Goal: Obtain resource: Download file/media

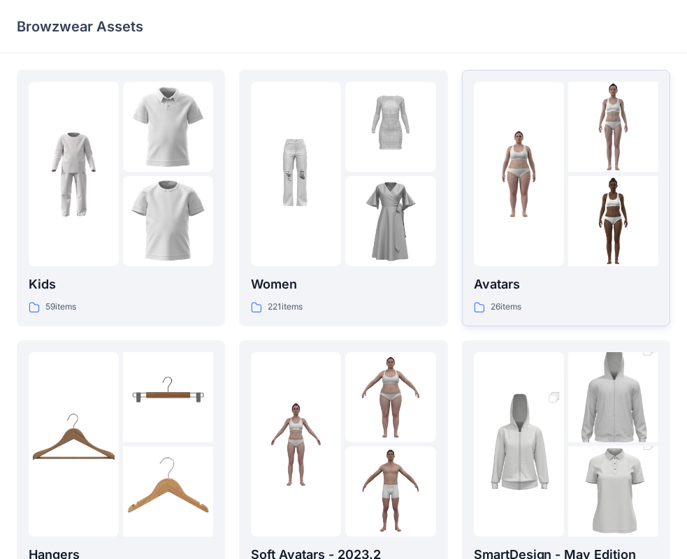
click at [543, 236] on div at bounding box center [519, 174] width 90 height 185
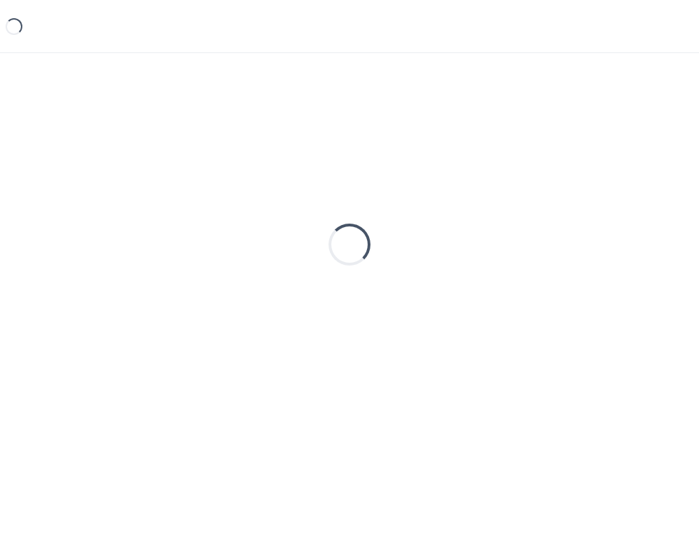
click at [545, 234] on div "Loading..." at bounding box center [350, 245] width 666 height 350
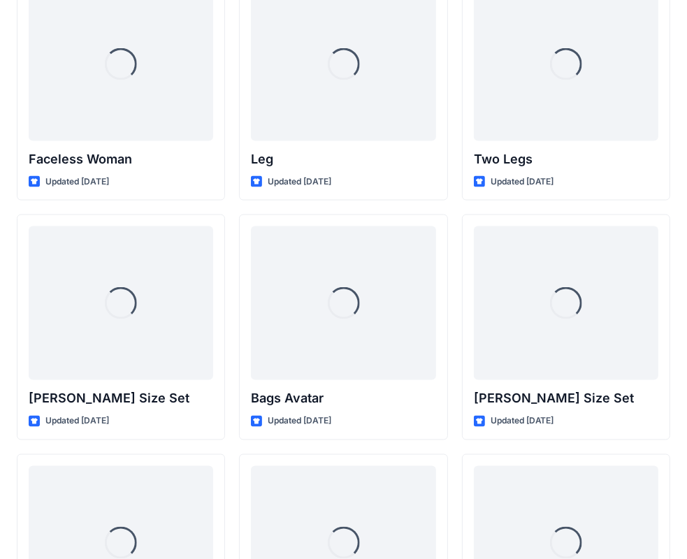
scroll to position [1359, 0]
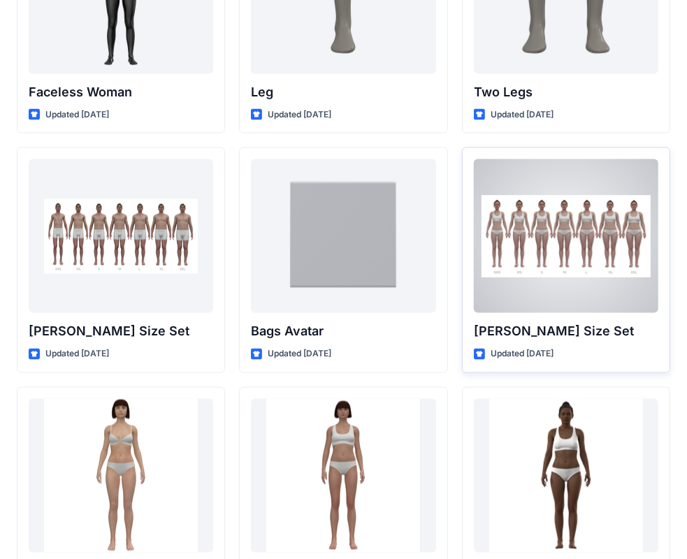
click at [582, 280] on div at bounding box center [566, 236] width 185 height 154
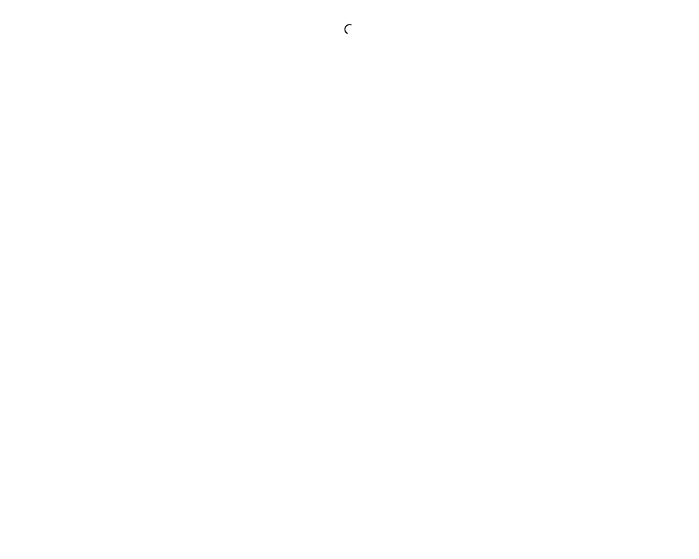
click at [582, 278] on div at bounding box center [349, 279] width 699 height 559
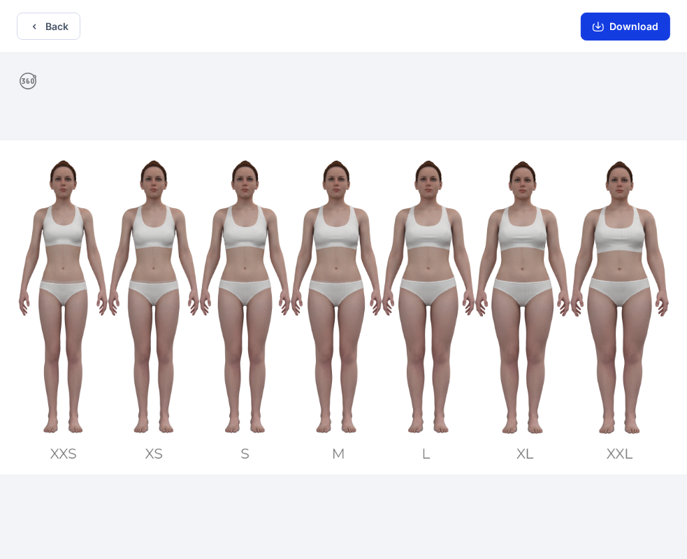
click at [635, 25] on button "Download" at bounding box center [626, 27] width 90 height 28
click at [57, 27] on button "Back" at bounding box center [49, 26] width 64 height 27
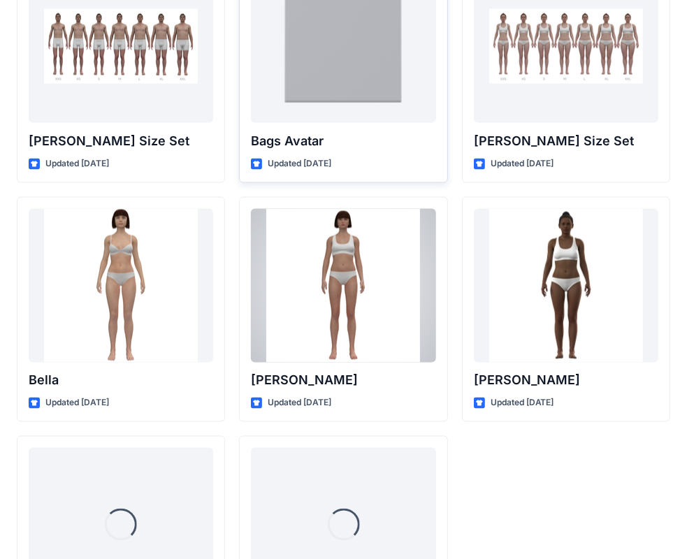
scroll to position [1666, 0]
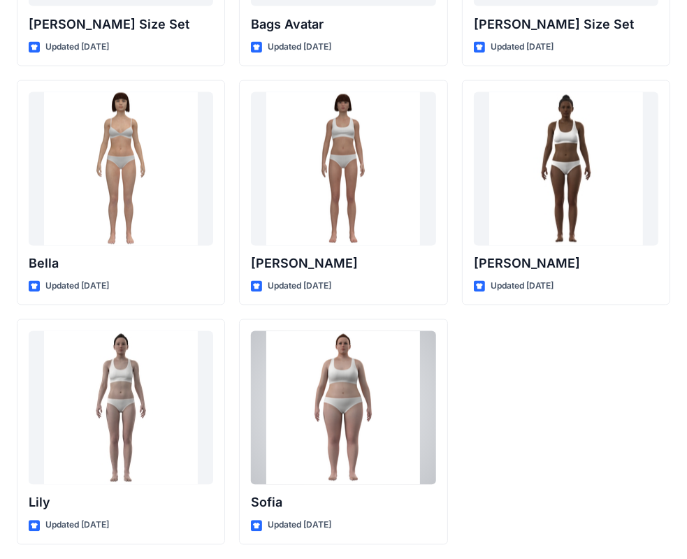
click at [355, 426] on div at bounding box center [343, 408] width 185 height 154
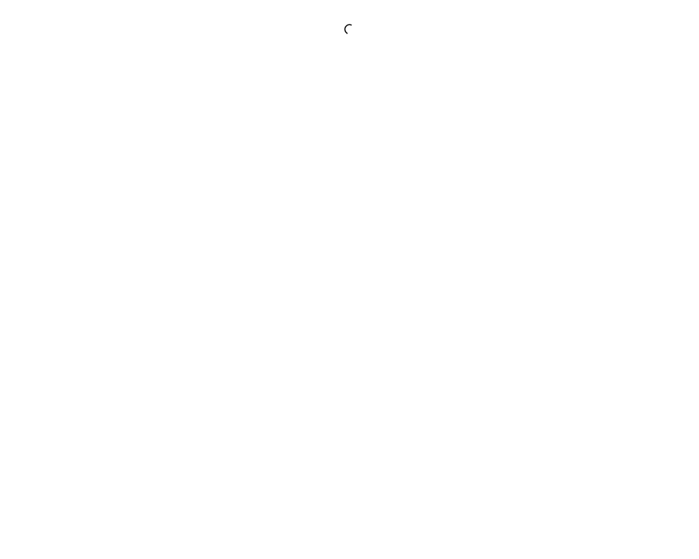
click at [355, 426] on div at bounding box center [349, 279] width 699 height 559
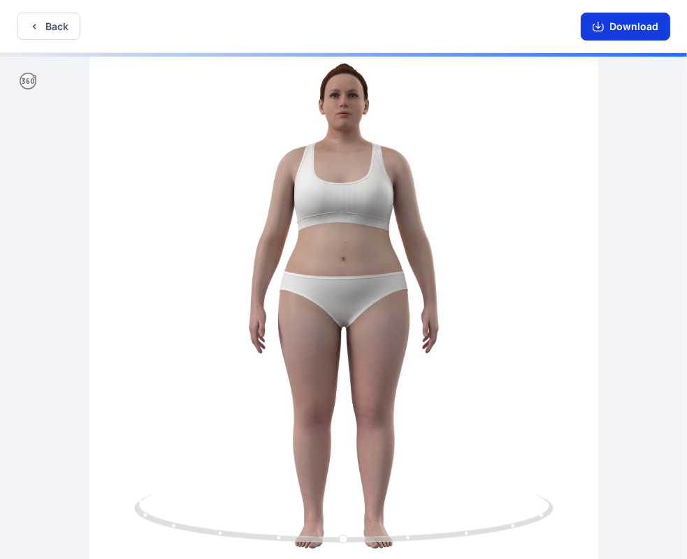
click at [613, 28] on button "Download" at bounding box center [626, 27] width 90 height 28
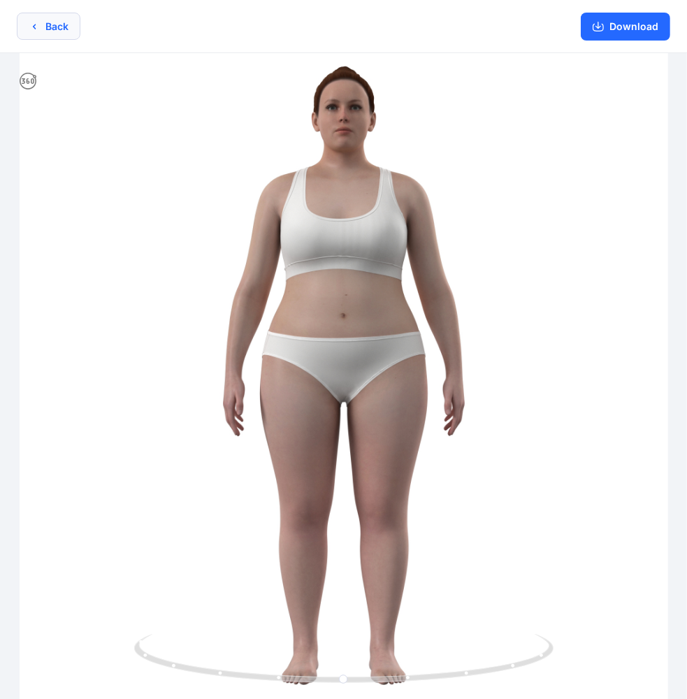
click at [45, 29] on button "Back" at bounding box center [49, 26] width 64 height 27
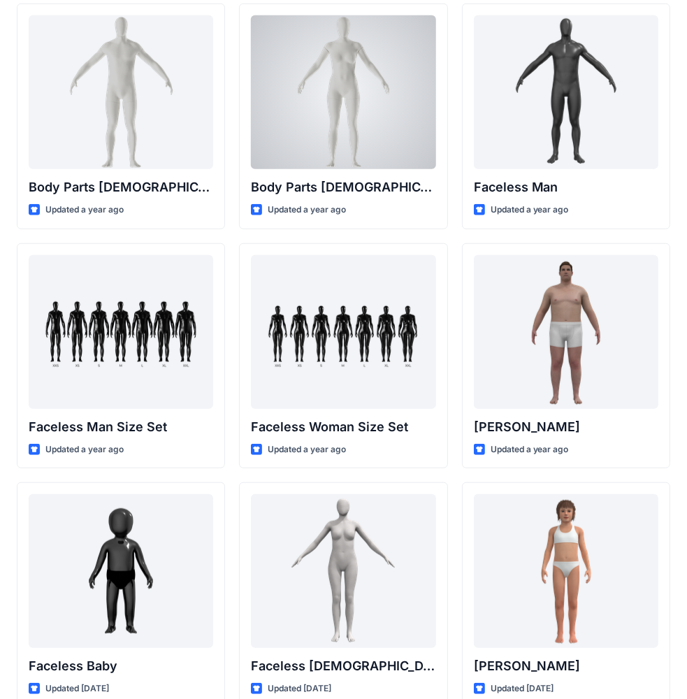
scroll to position [559, 0]
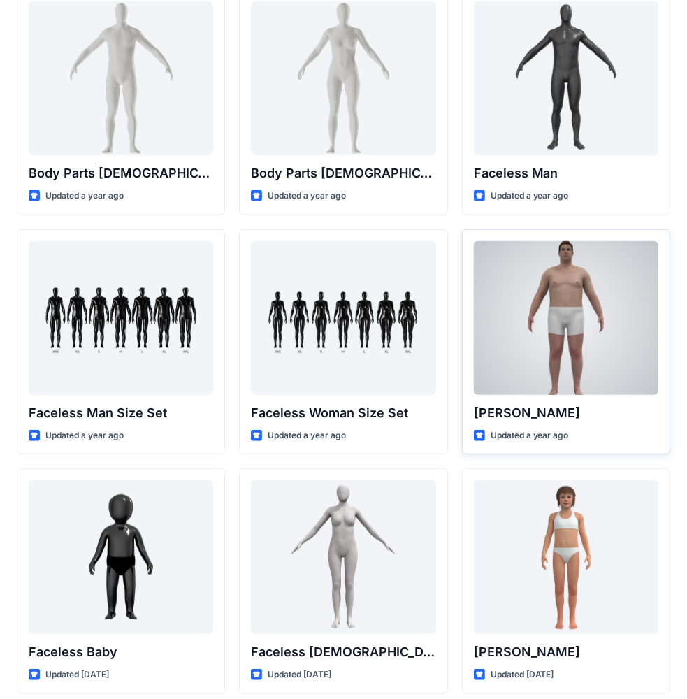
click at [581, 299] on div at bounding box center [566, 318] width 185 height 154
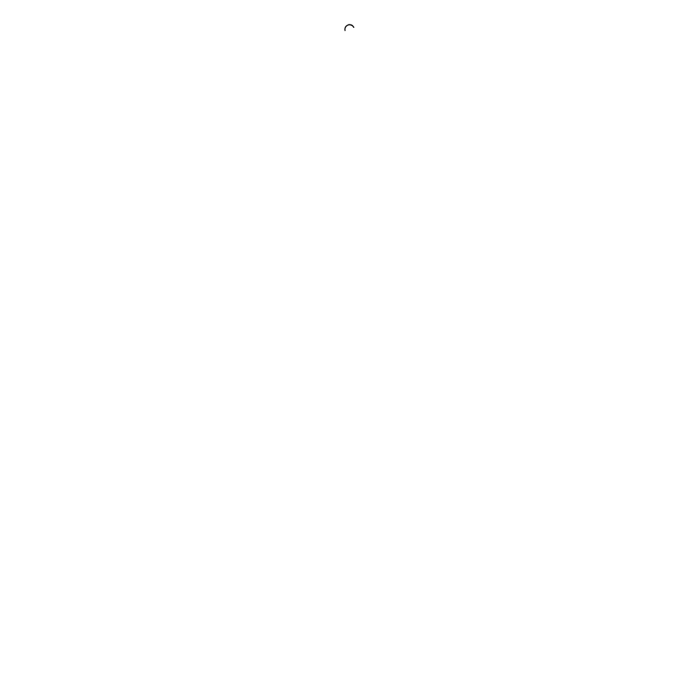
click at [581, 299] on div at bounding box center [349, 349] width 699 height 699
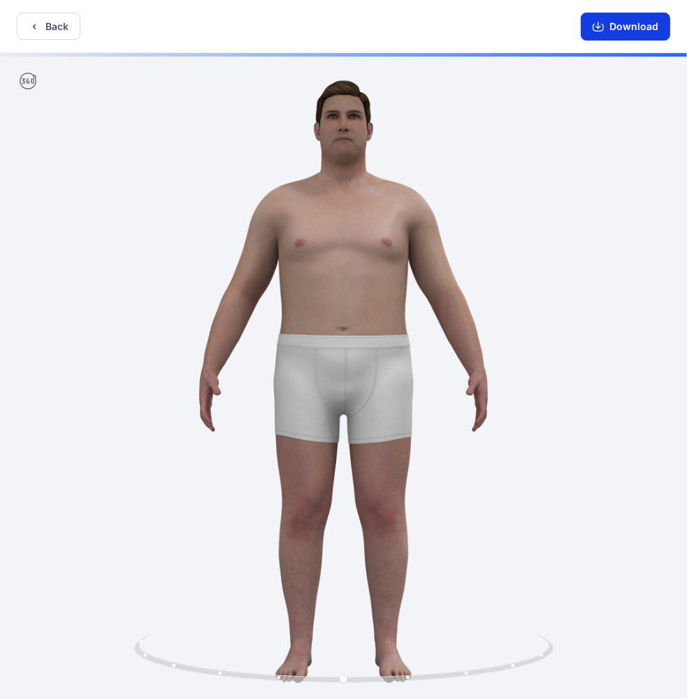
click at [601, 24] on icon "button" at bounding box center [598, 26] width 11 height 11
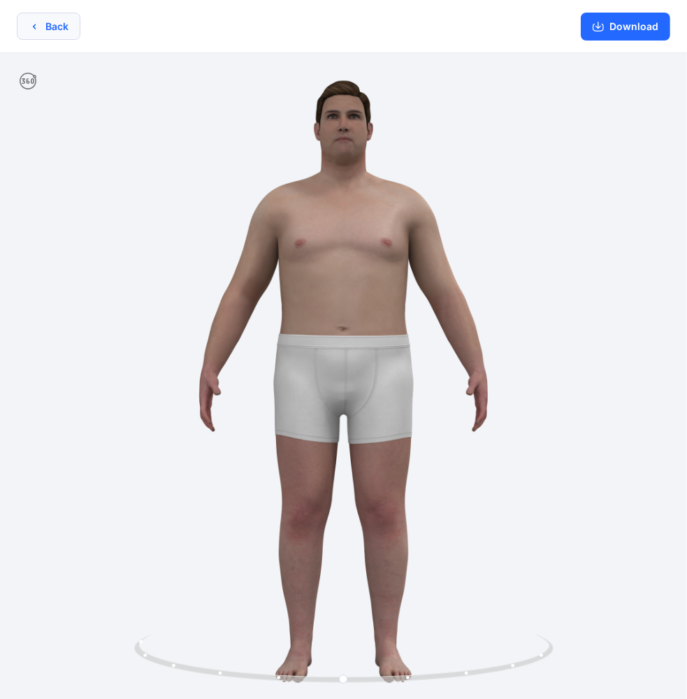
click at [62, 25] on button "Back" at bounding box center [49, 26] width 64 height 27
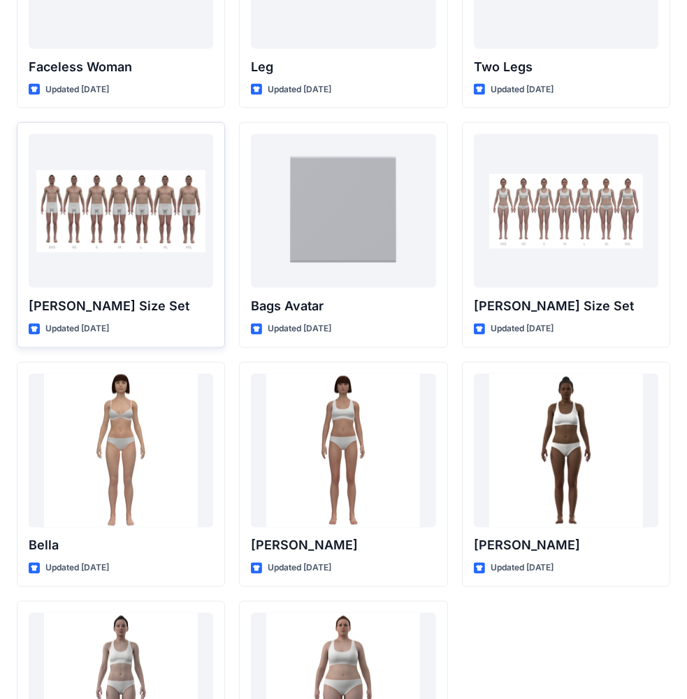
scroll to position [1398, 0]
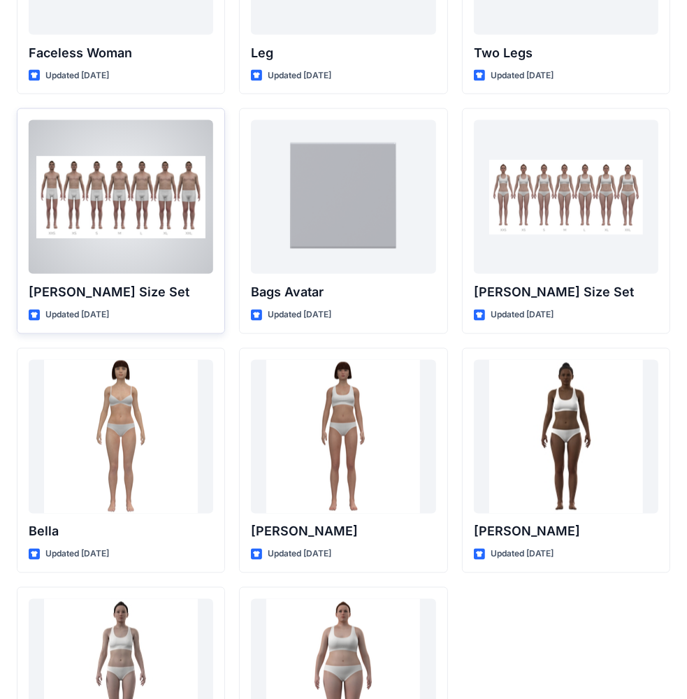
click at [114, 244] on div at bounding box center [121, 197] width 185 height 154
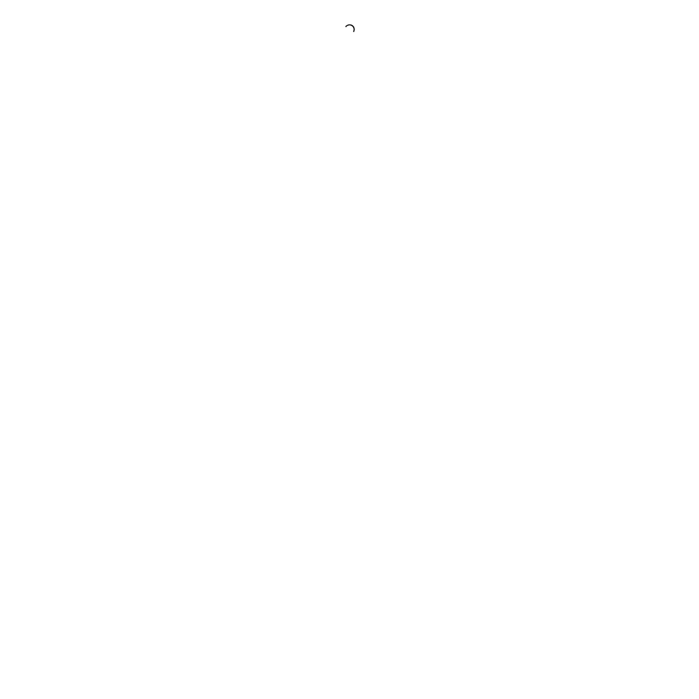
click at [114, 244] on div at bounding box center [349, 349] width 699 height 699
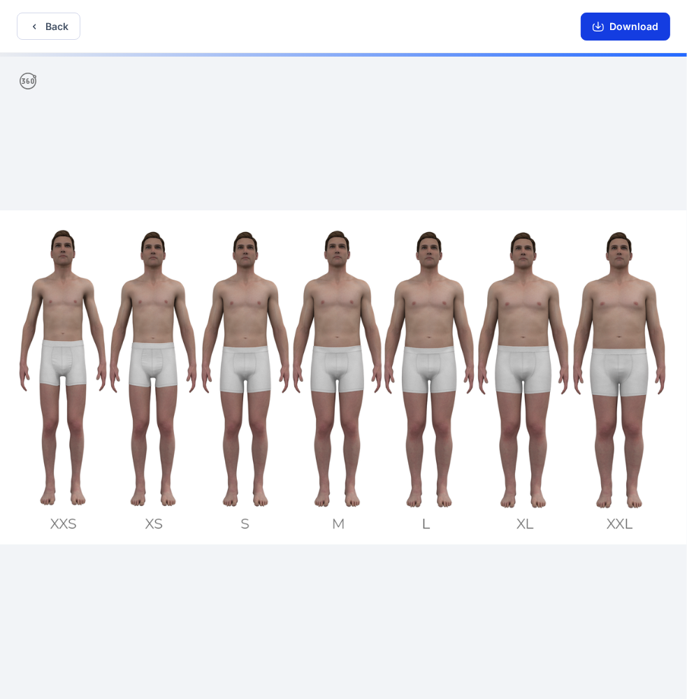
click at [627, 31] on button "Download" at bounding box center [626, 27] width 90 height 28
